Goal: Complete application form

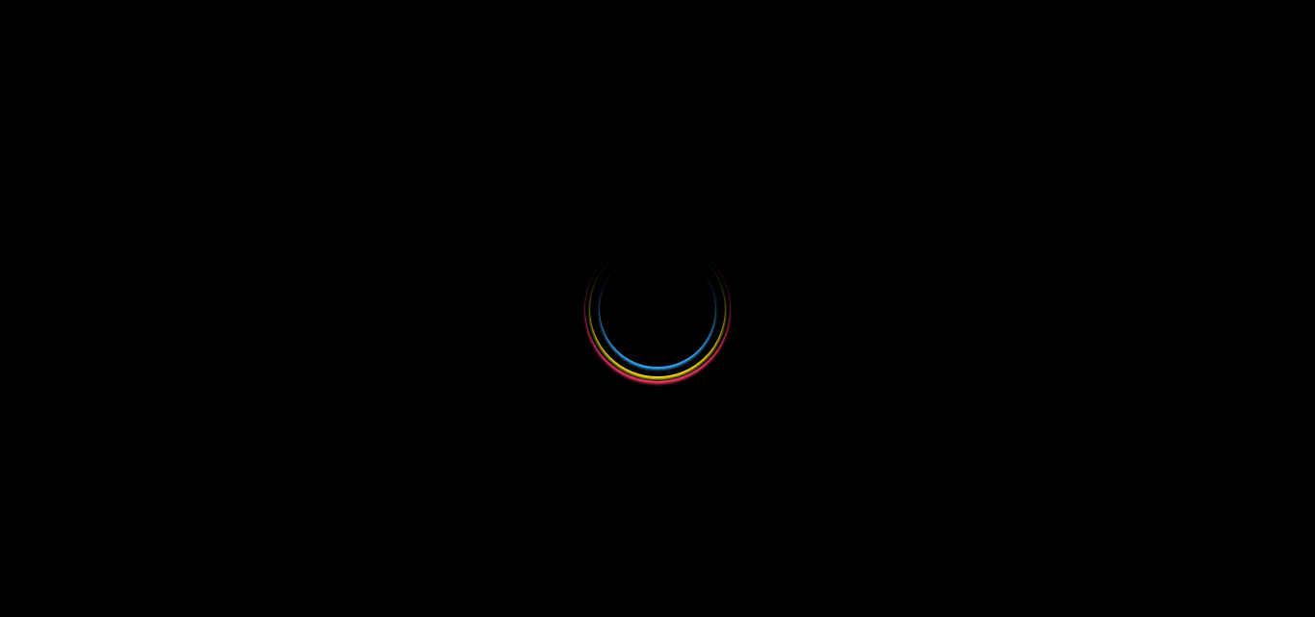
select select
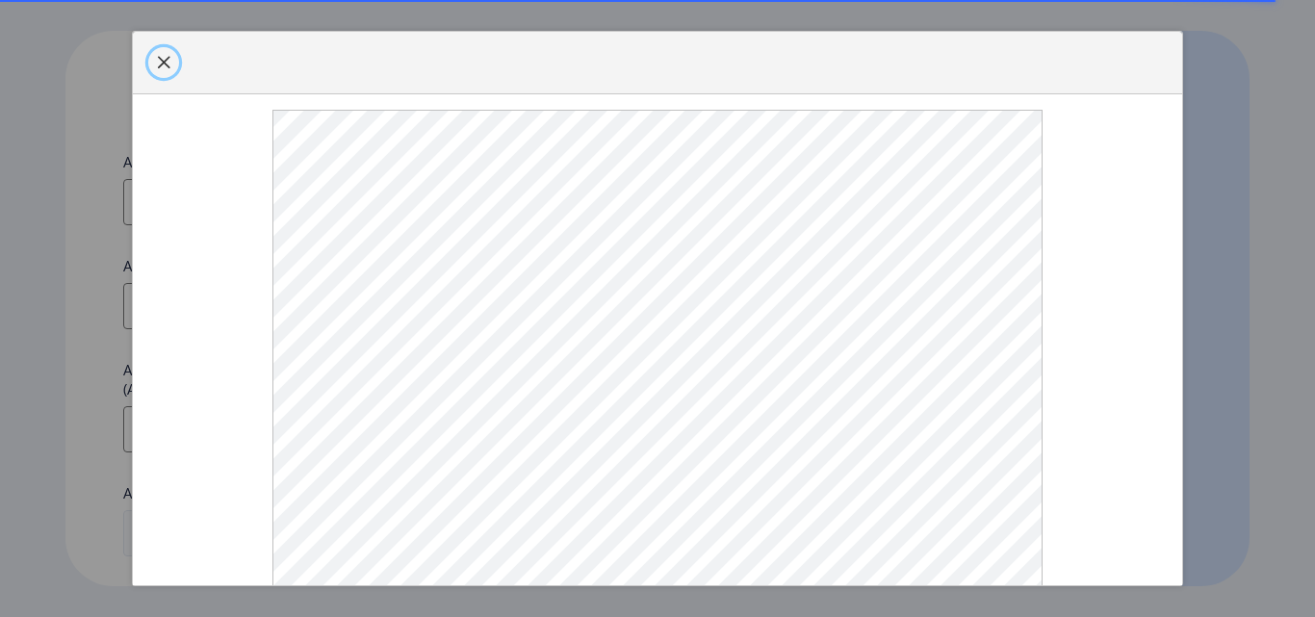
click at [166, 70] on span "button" at bounding box center [163, 62] width 15 height 15
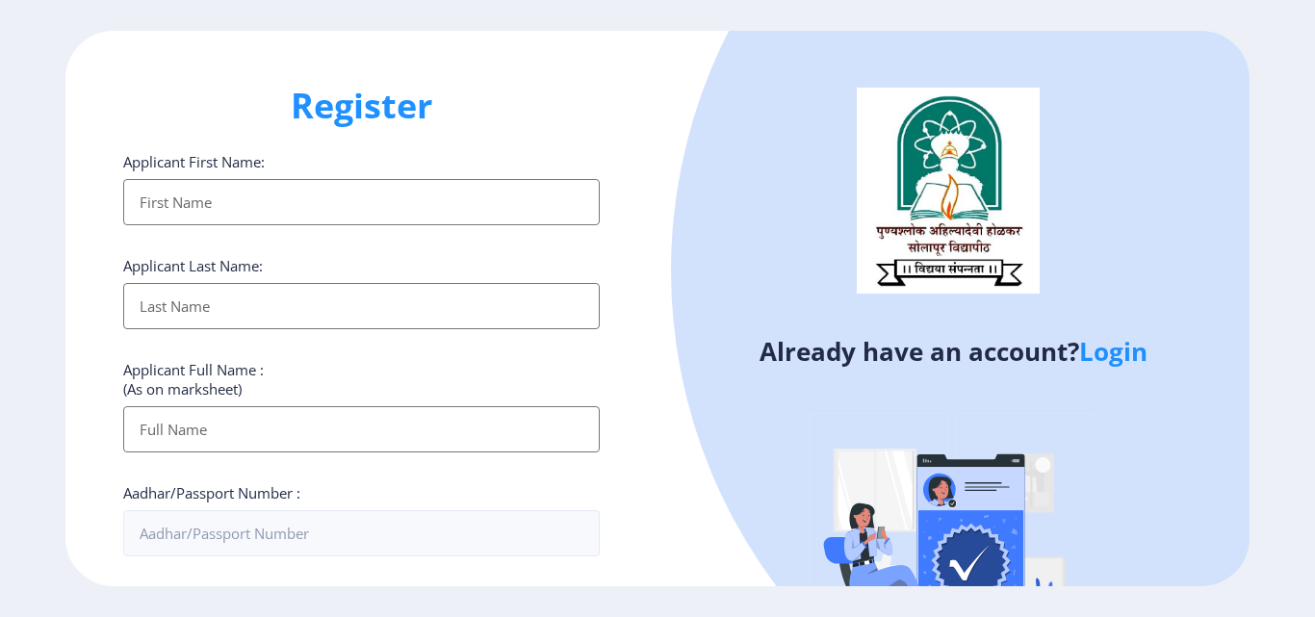
click at [1143, 359] on link "Login" at bounding box center [1113, 351] width 68 height 35
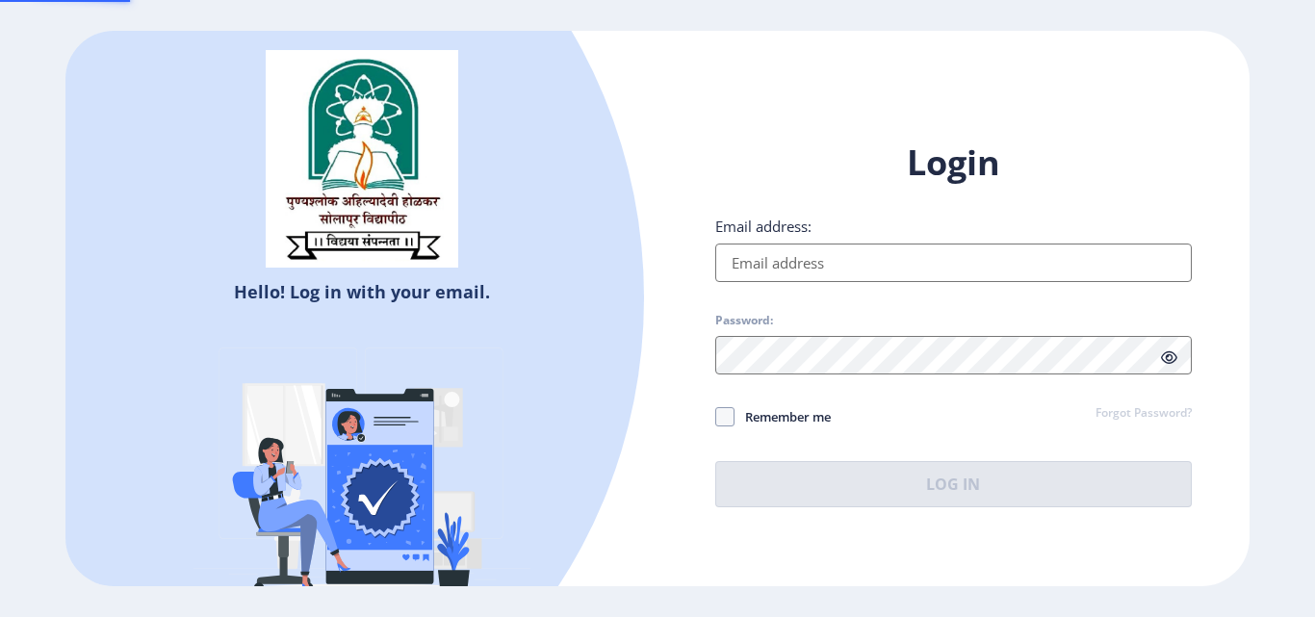
type input "[EMAIL_ADDRESS][DOMAIN_NAME]"
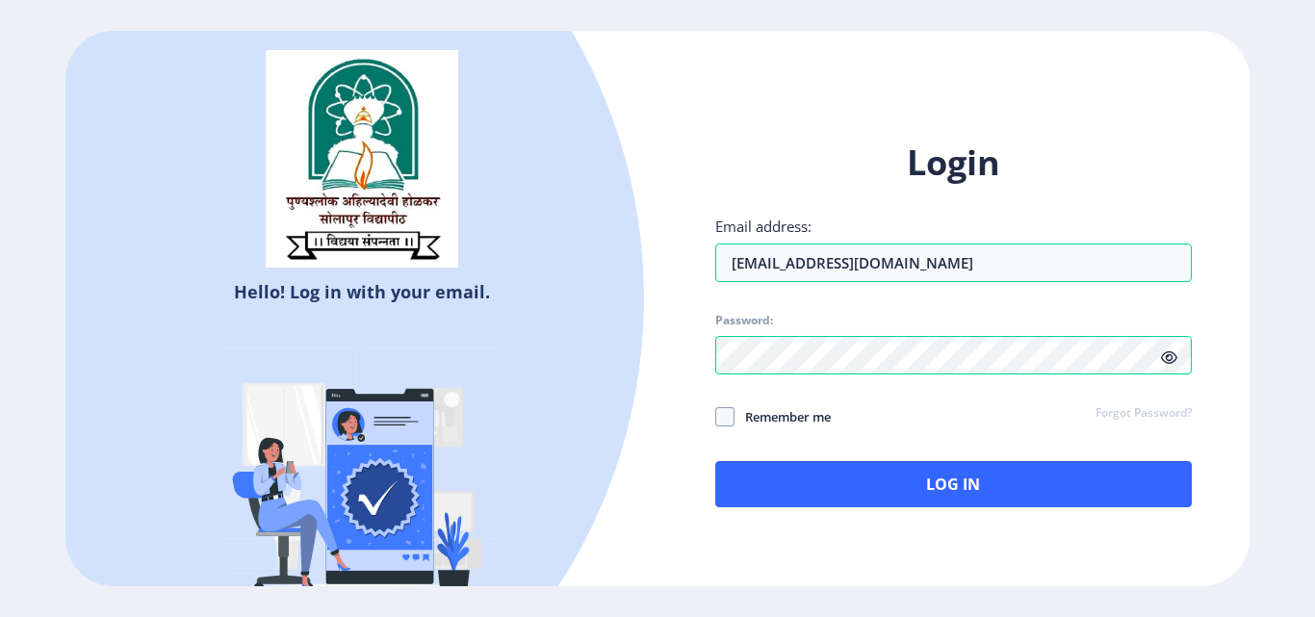
click at [1165, 358] on icon at bounding box center [1169, 357] width 16 height 14
click at [1162, 358] on icon at bounding box center [1169, 357] width 16 height 14
click at [722, 414] on span at bounding box center [724, 416] width 19 height 19
click at [716, 417] on input "Remember me" at bounding box center [715, 417] width 1 height 1
checkbox input "true"
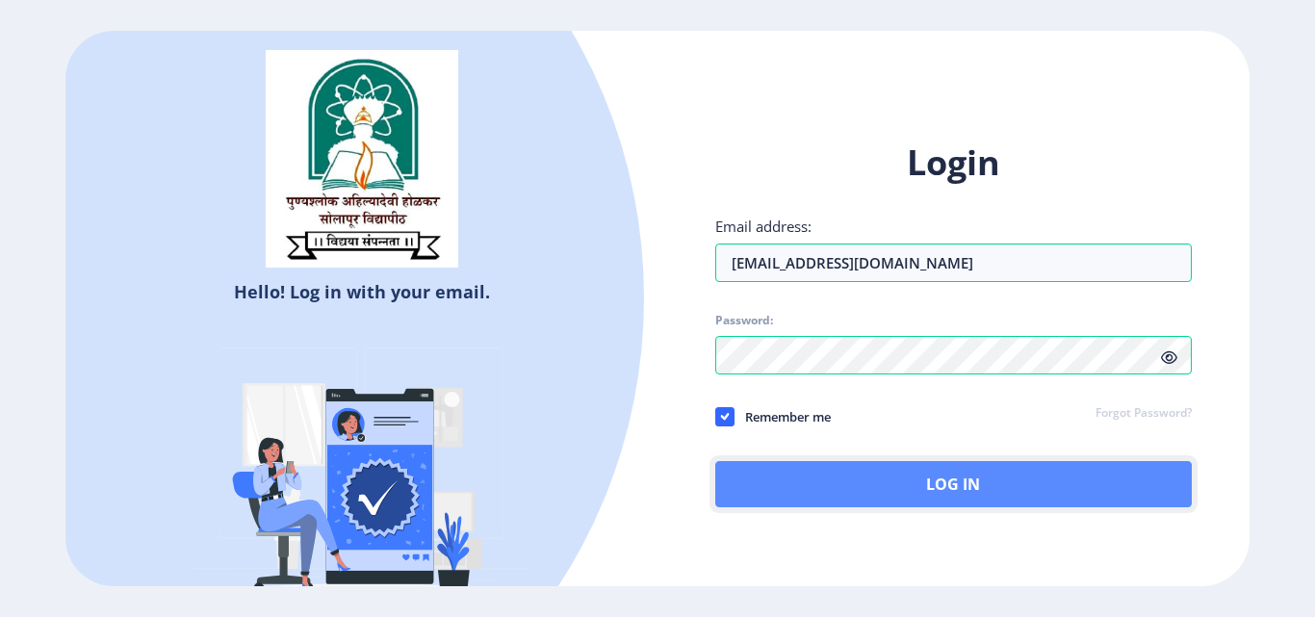
click at [883, 484] on button "Log In" at bounding box center [953, 484] width 476 height 46
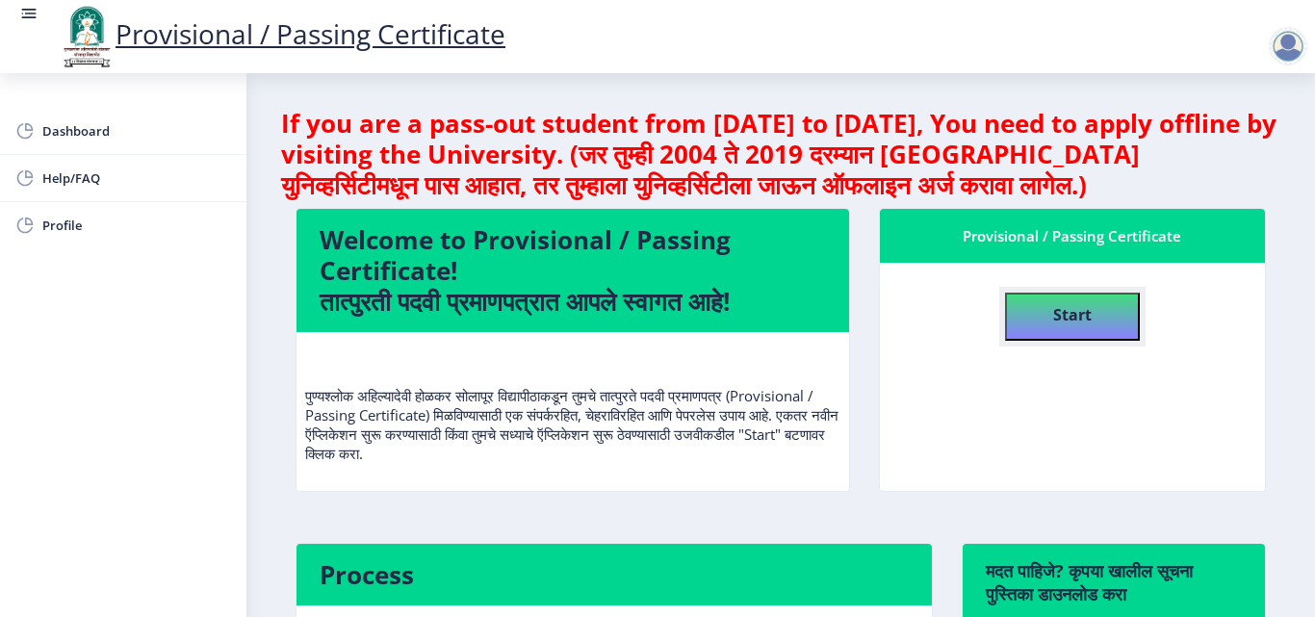
click at [1074, 324] on b "Start" at bounding box center [1072, 314] width 38 height 21
select select
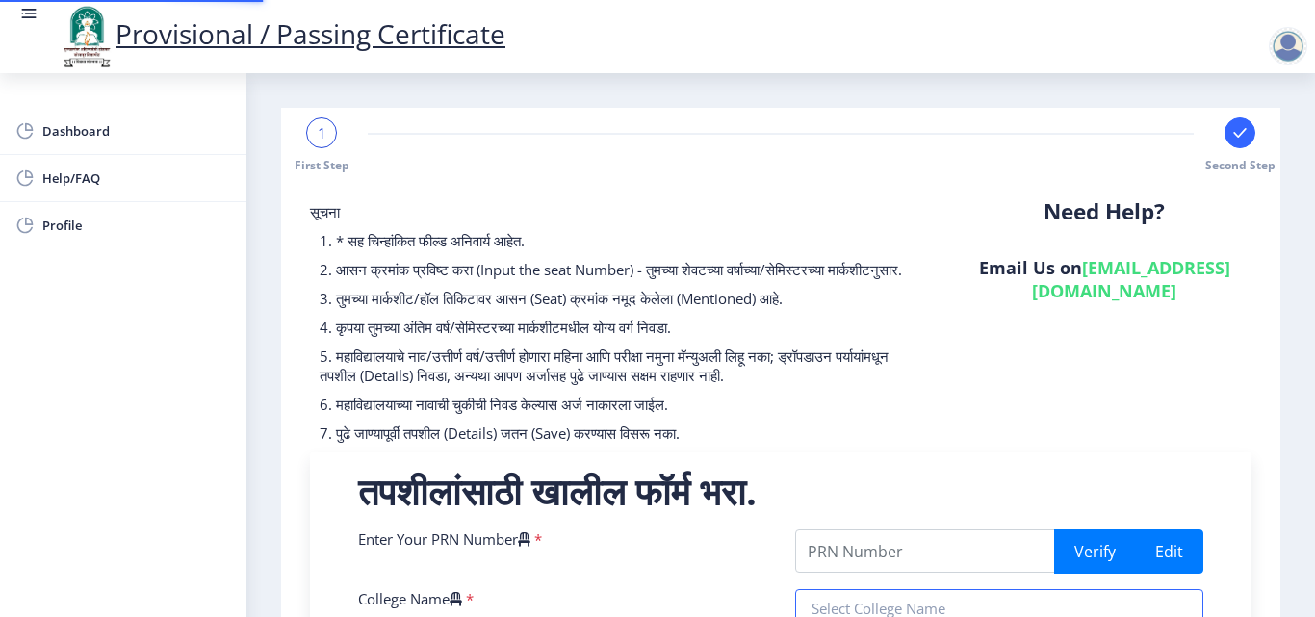
type input "2015032500192156"
type input "[PERSON_NAME] Mahavidyalaya , [GEOGRAPHIC_DATA]"
type input "Master of Science(Computer Science-CS)"
type input "[PERSON_NAME]"
type input "Savita"
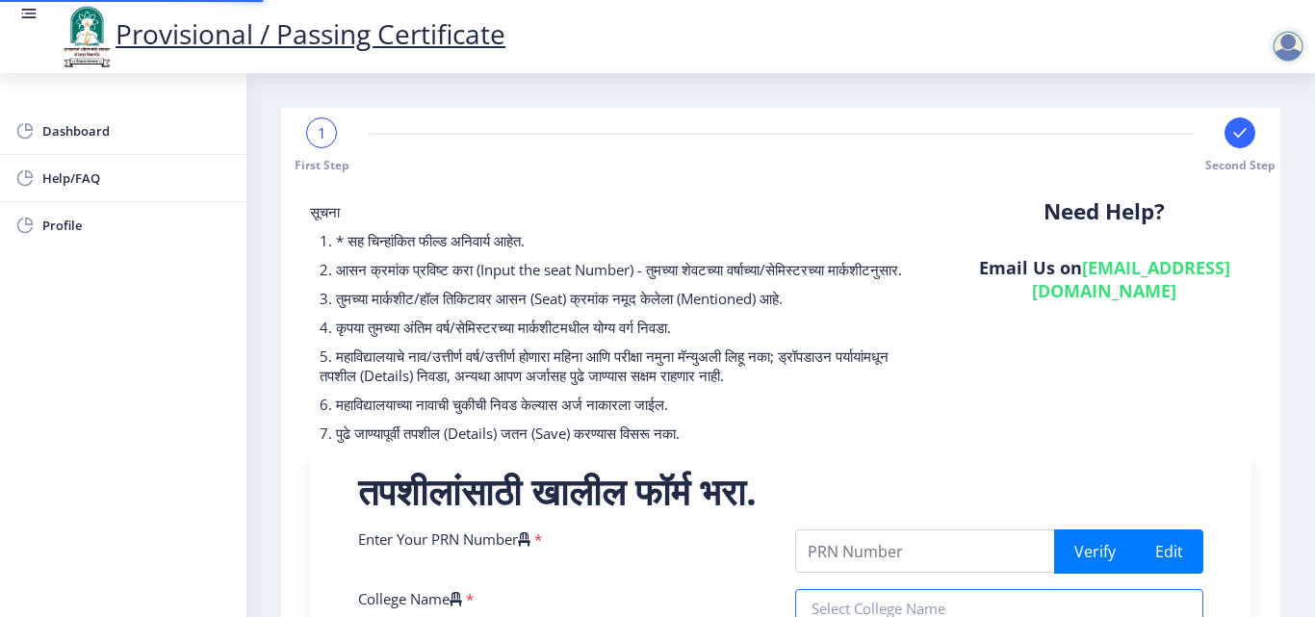
type input "Computer Science"
type input "Awaited Original Copy of Degree Certificate and to apply for Job."
type input "519215"
select select "Grade A+"
select select "Regular"
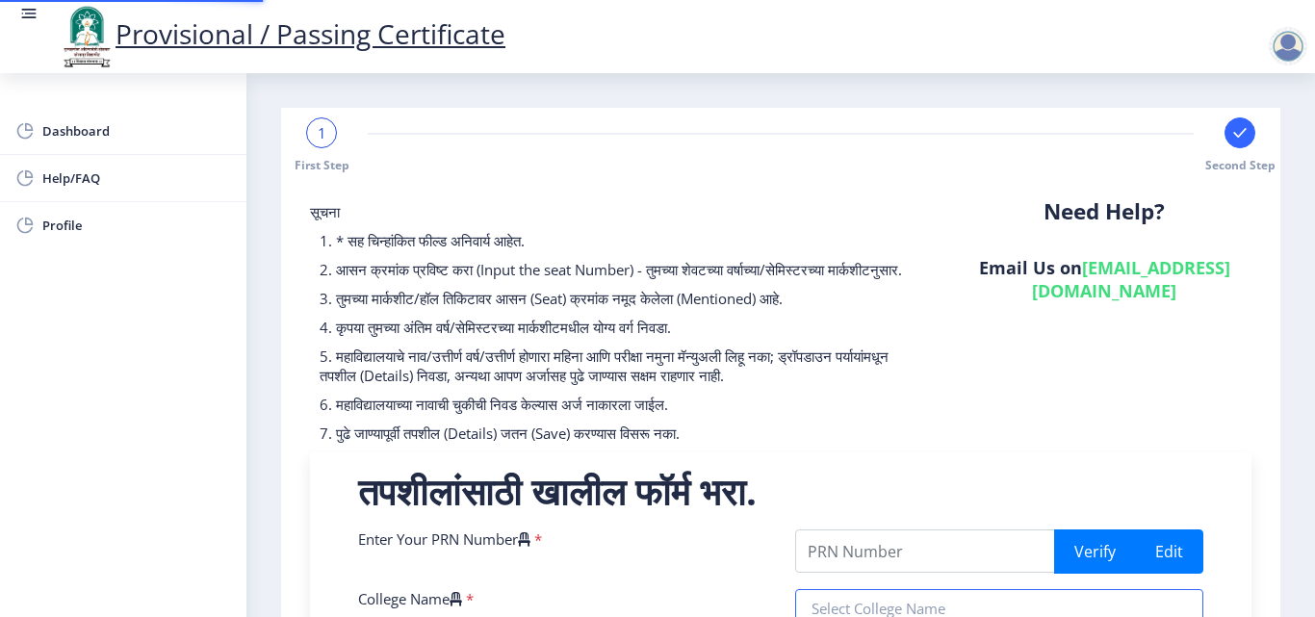
select select "None"
select select "2020"
select select "December"
select select "Semester"
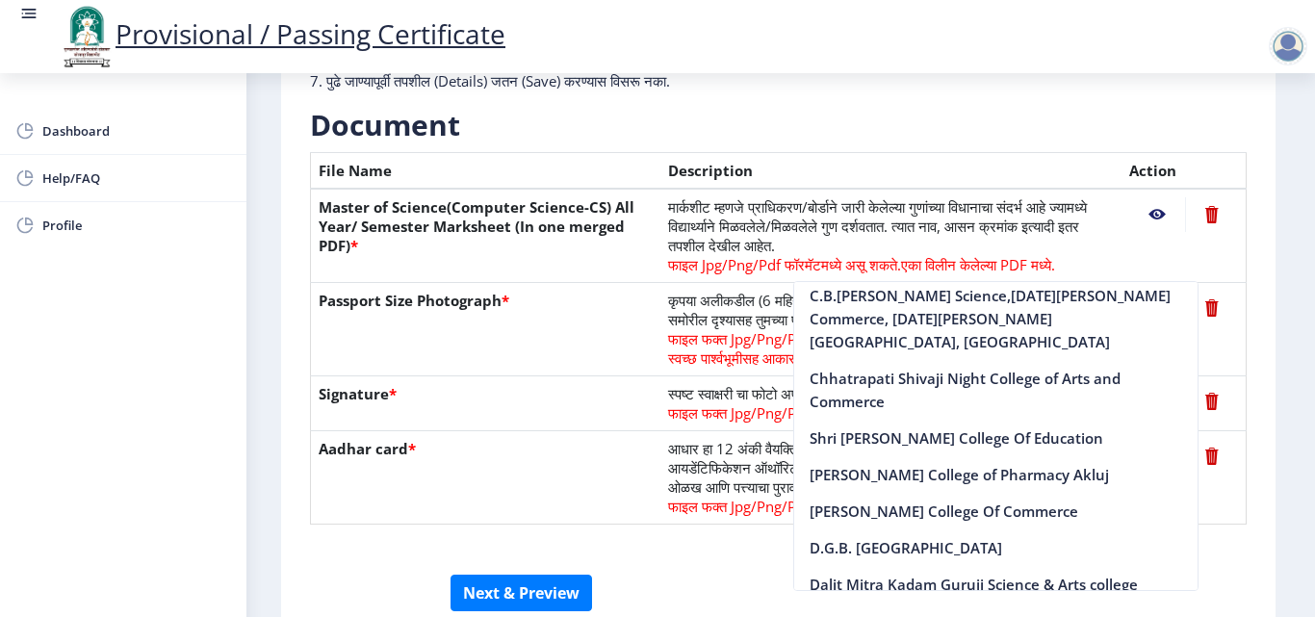
scroll to position [492, 0]
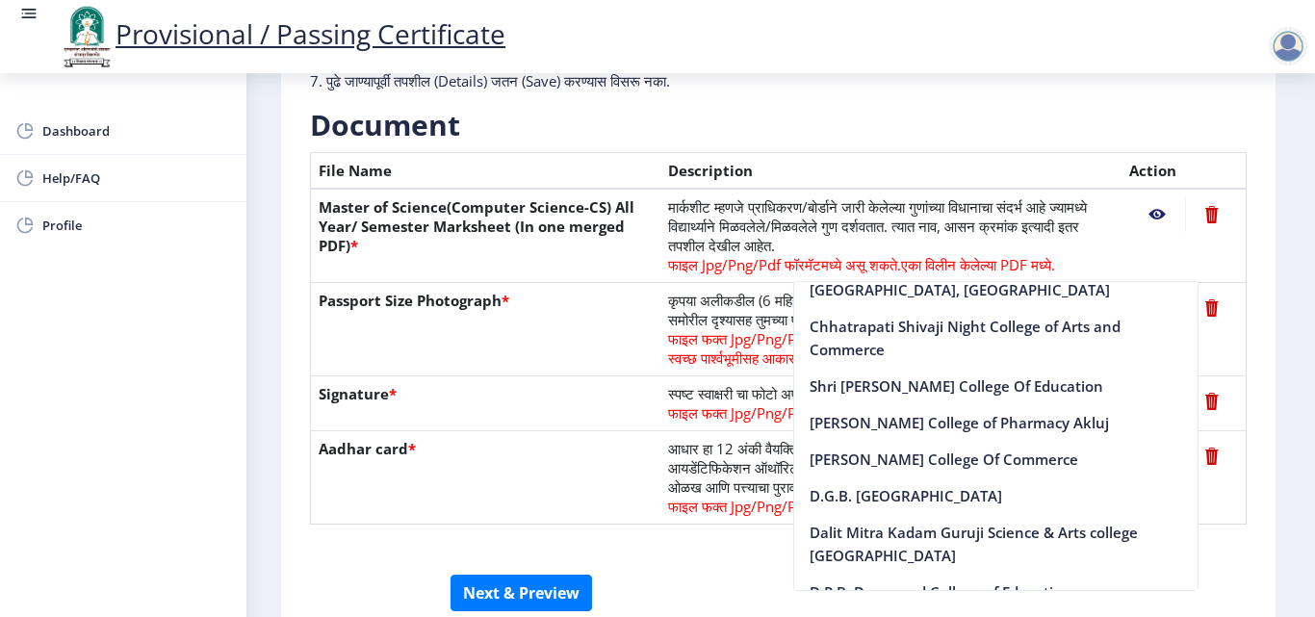
click at [1166, 214] on nb-action at bounding box center [1157, 214] width 56 height 35
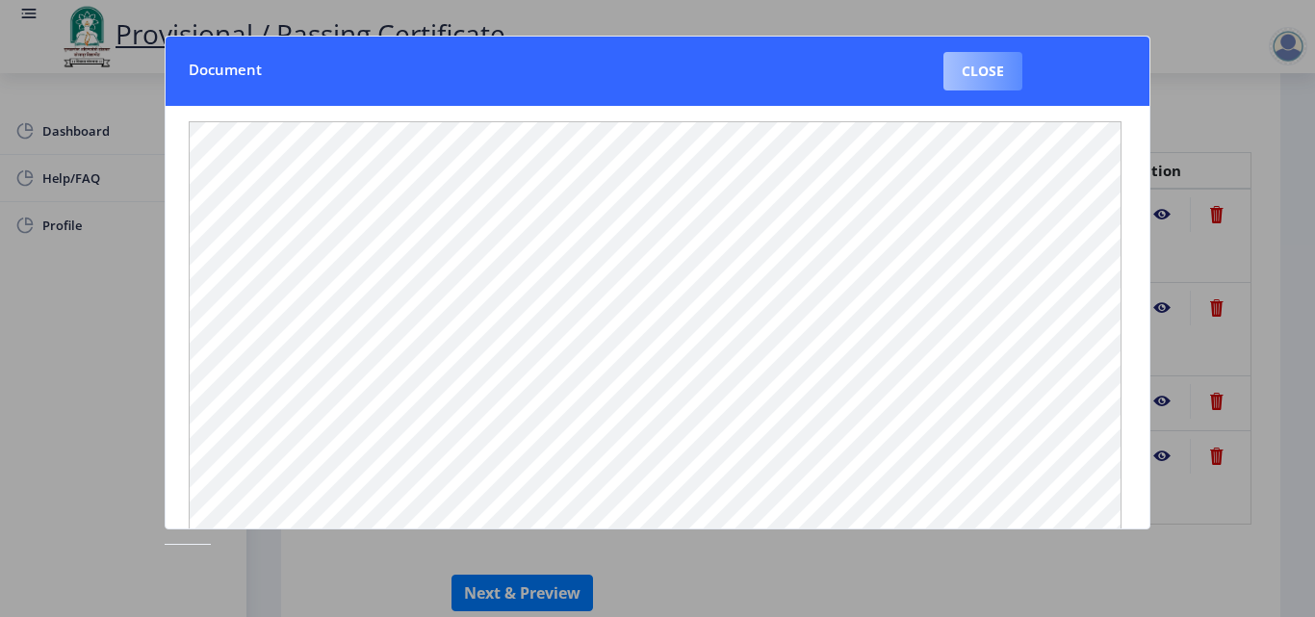
click at [992, 61] on button "Close" at bounding box center [982, 71] width 79 height 38
